Goal: Task Accomplishment & Management: Use online tool/utility

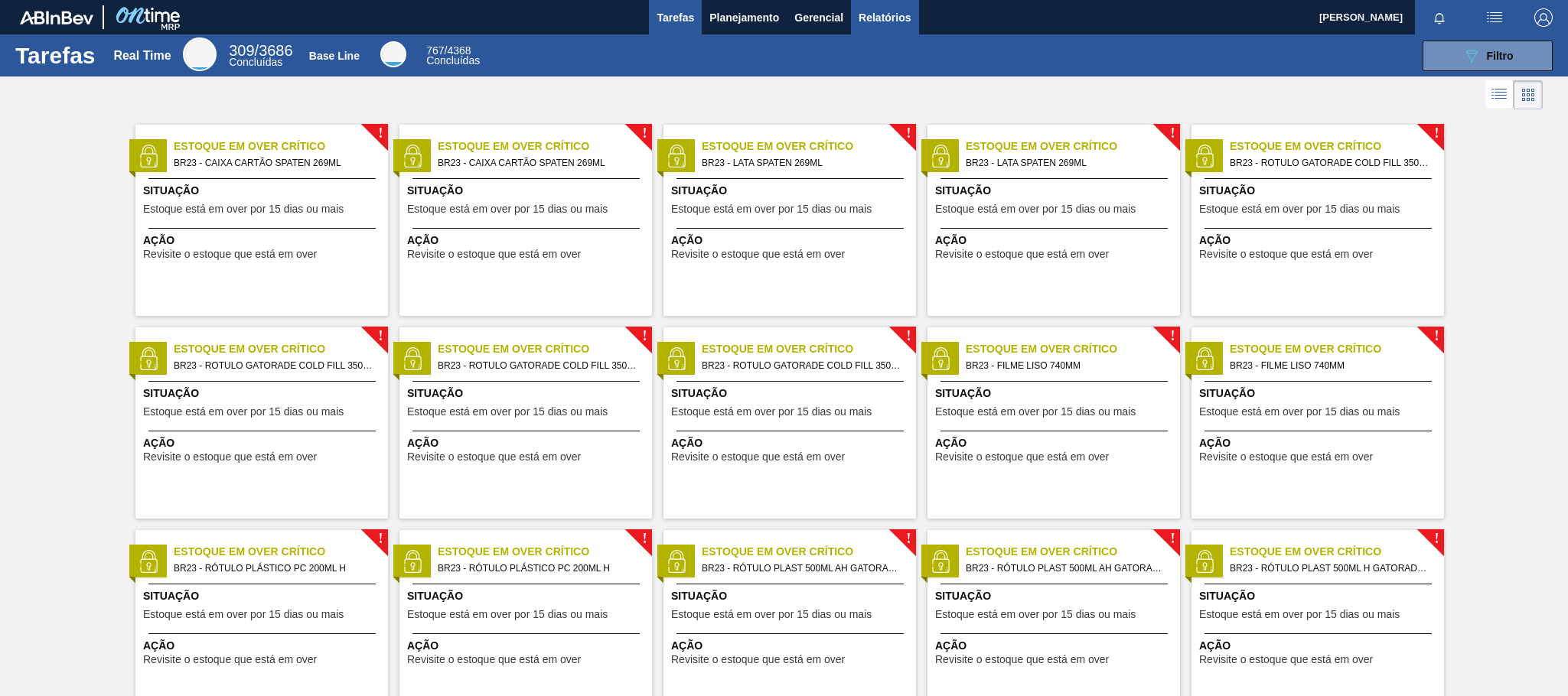
click at [866, 14] on span "Relatórios" at bounding box center [885, 18] width 52 height 19
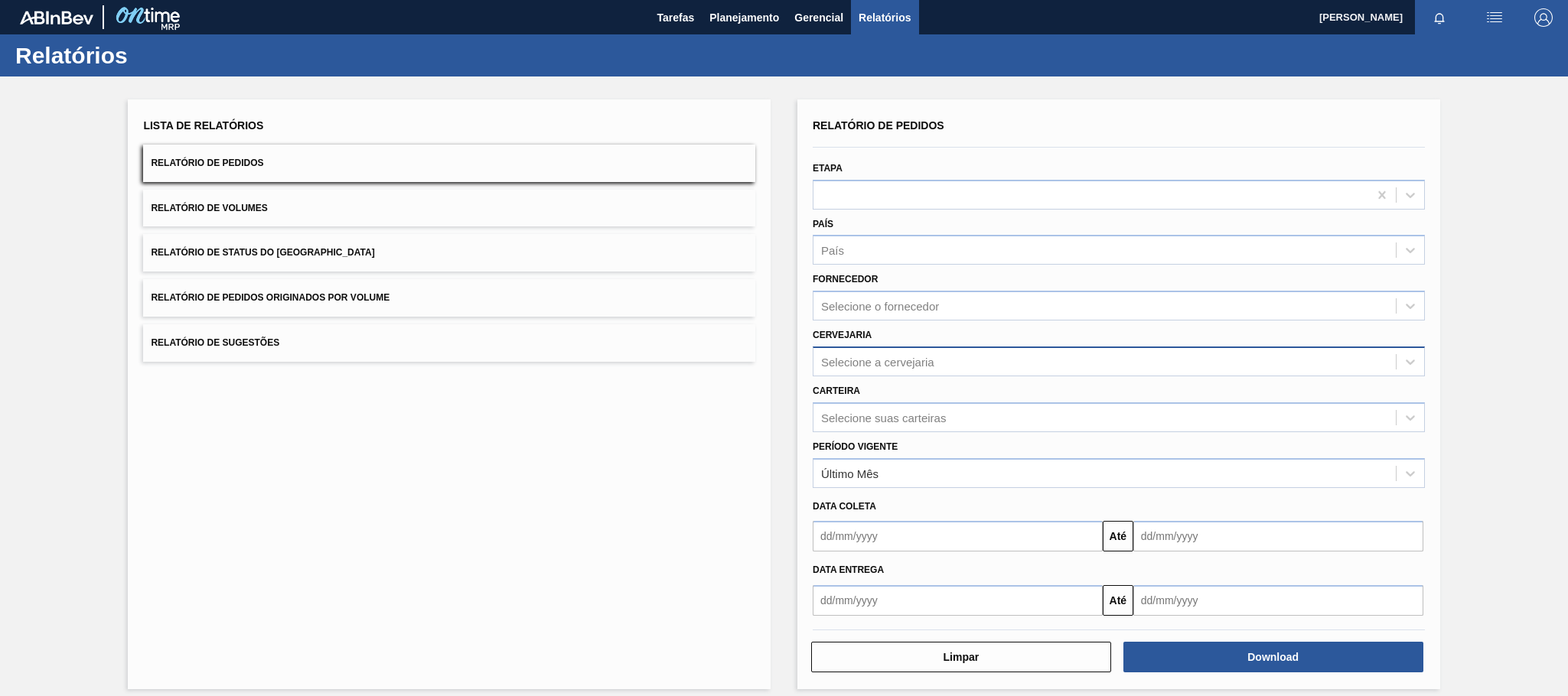
click at [876, 365] on div "Selecione a cervejaria" at bounding box center [878, 361] width 113 height 13
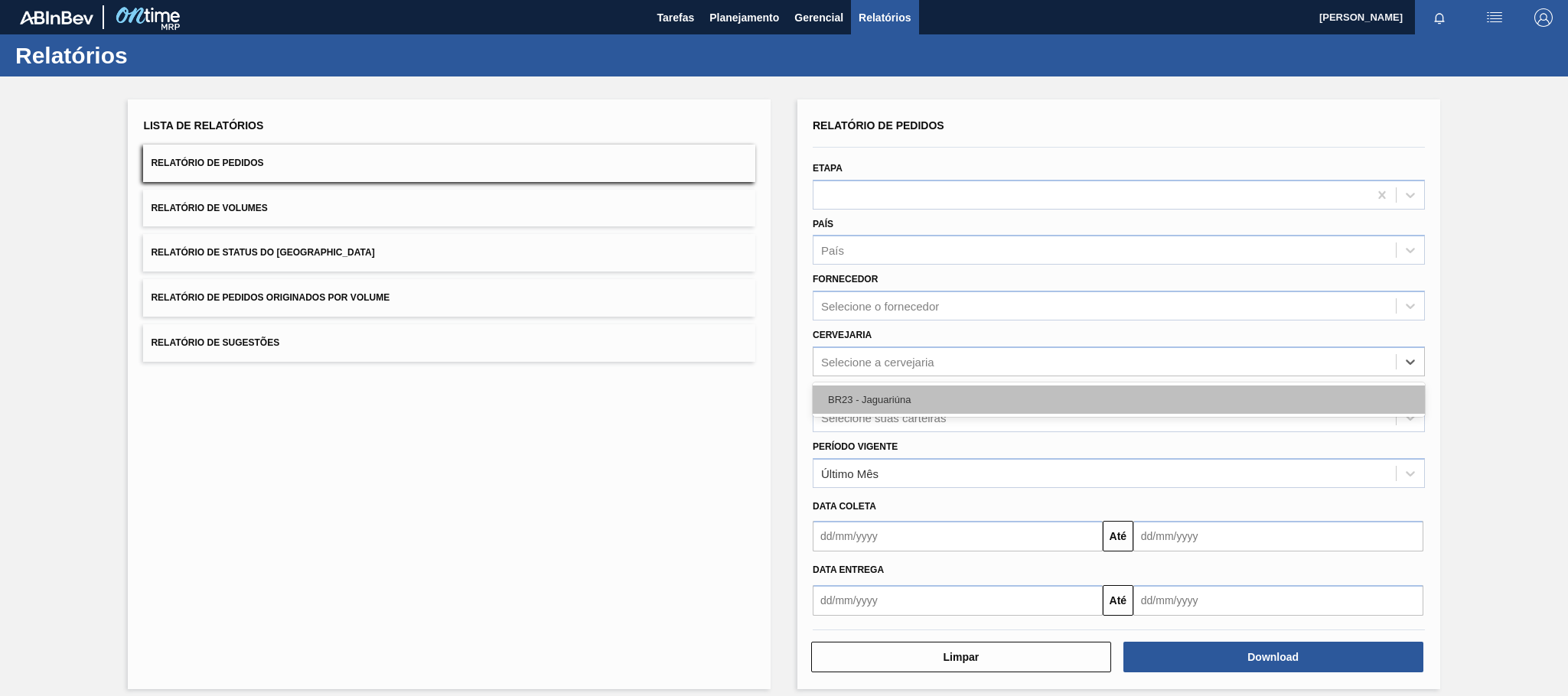
click at [865, 389] on div "BR23 - Jaguariúna" at bounding box center [1119, 399] width 613 height 28
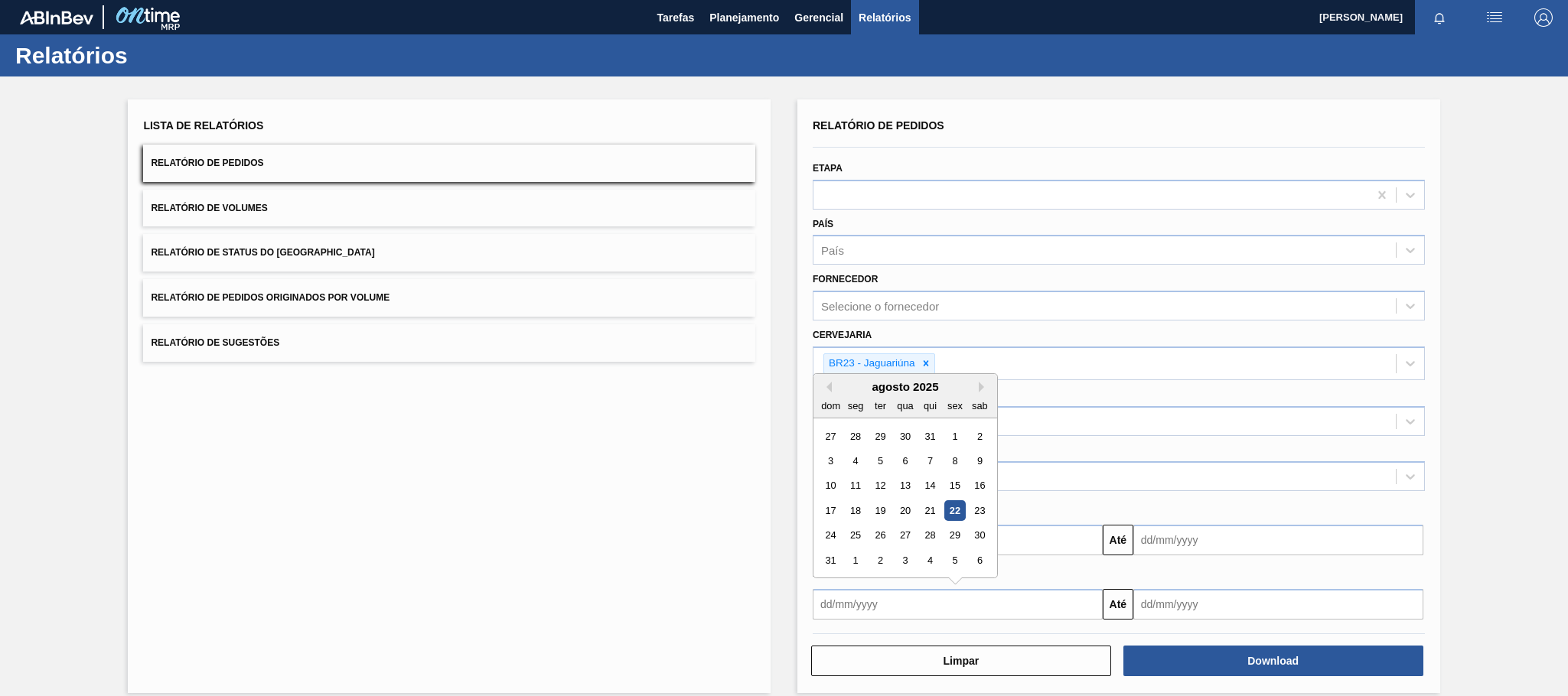
click at [864, 593] on input "text" at bounding box center [958, 604] width 290 height 31
click at [955, 514] on div "22" at bounding box center [955, 510] width 20 height 20
type input "[DATE]"
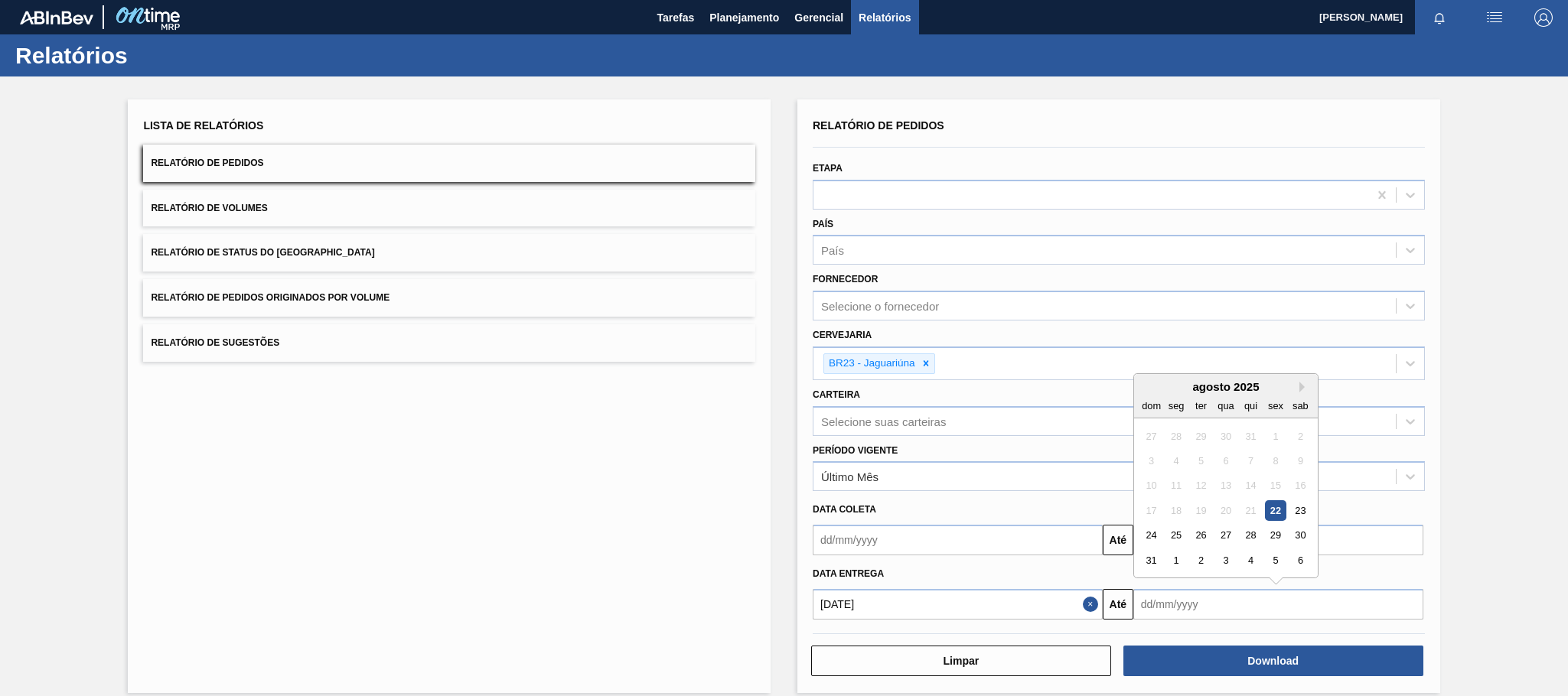
click at [1229, 593] on input "text" at bounding box center [1278, 604] width 290 height 31
click at [1300, 390] on button "Next Month" at bounding box center [1305, 387] width 11 height 11
click at [1174, 508] on div "22" at bounding box center [1176, 510] width 20 height 20
type input "[DATE]"
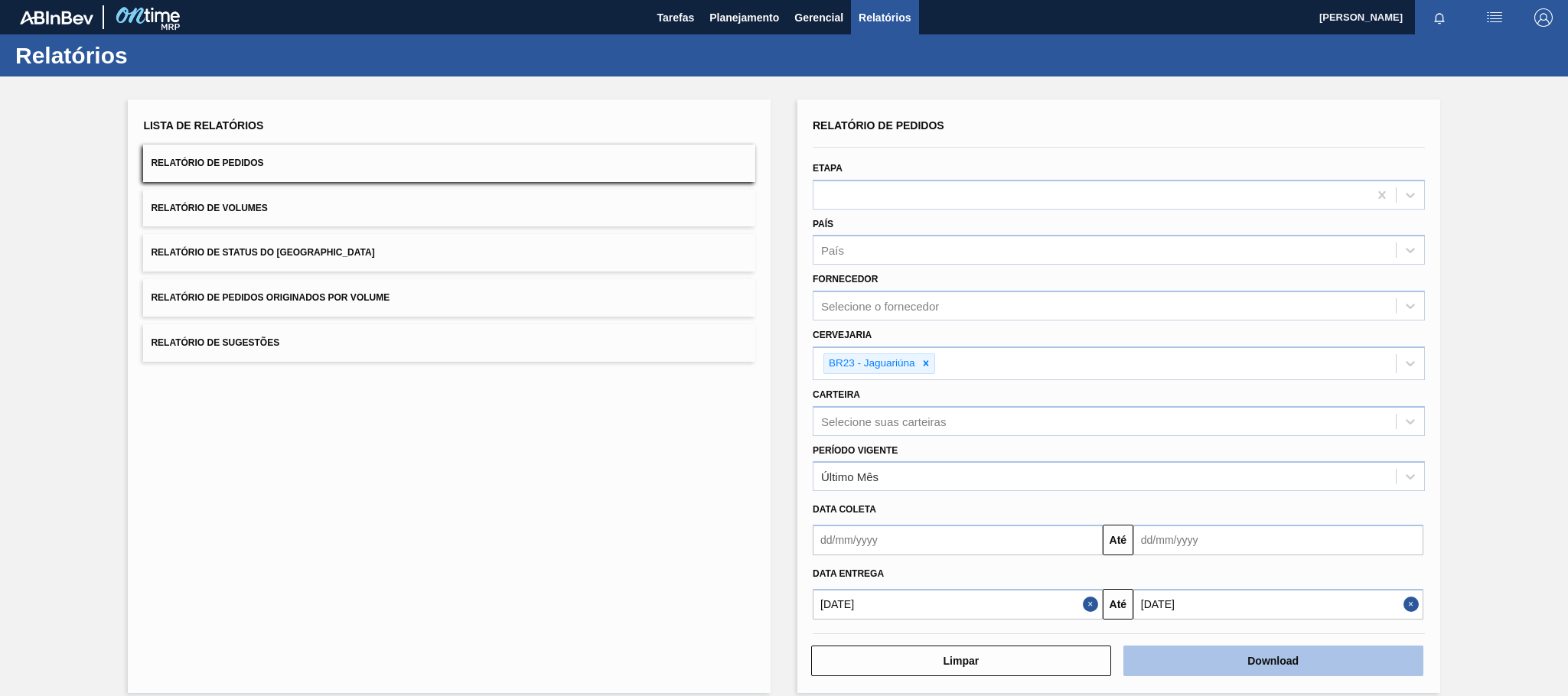
click at [1184, 659] on button "Download" at bounding box center [1273, 661] width 300 height 31
